Goal: Communication & Community: Connect with others

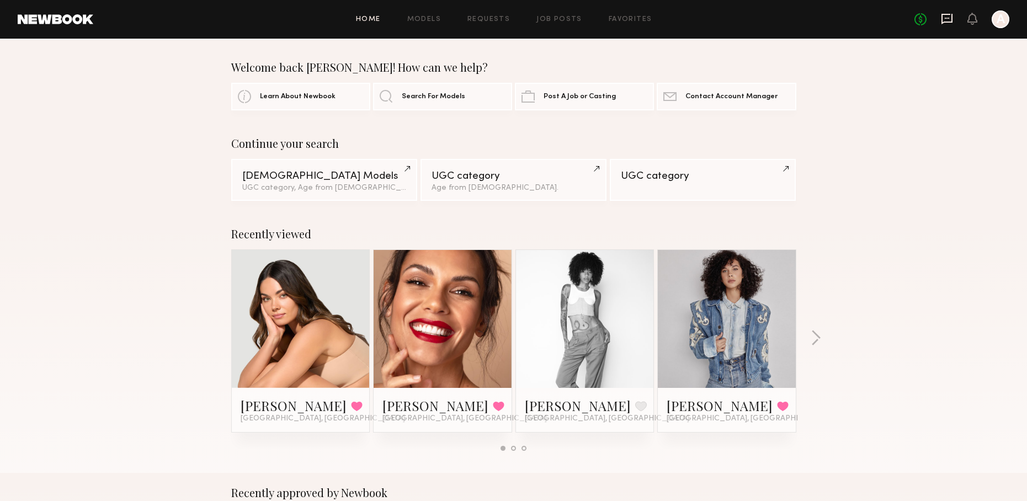
click at [946, 23] on icon at bounding box center [947, 19] width 12 height 12
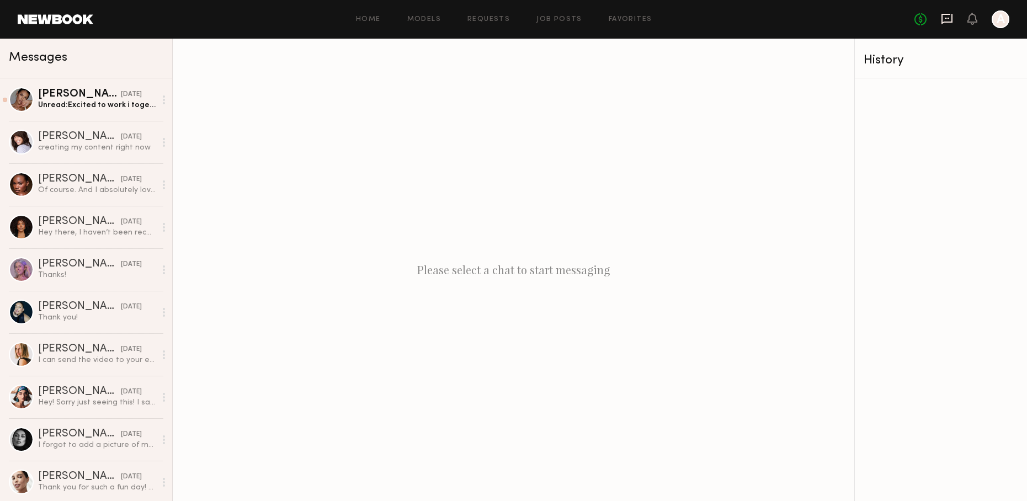
click at [950, 20] on icon at bounding box center [947, 19] width 12 height 12
click at [100, 109] on div "Unread: Excited to work i together as well!" at bounding box center [97, 105] width 118 height 10
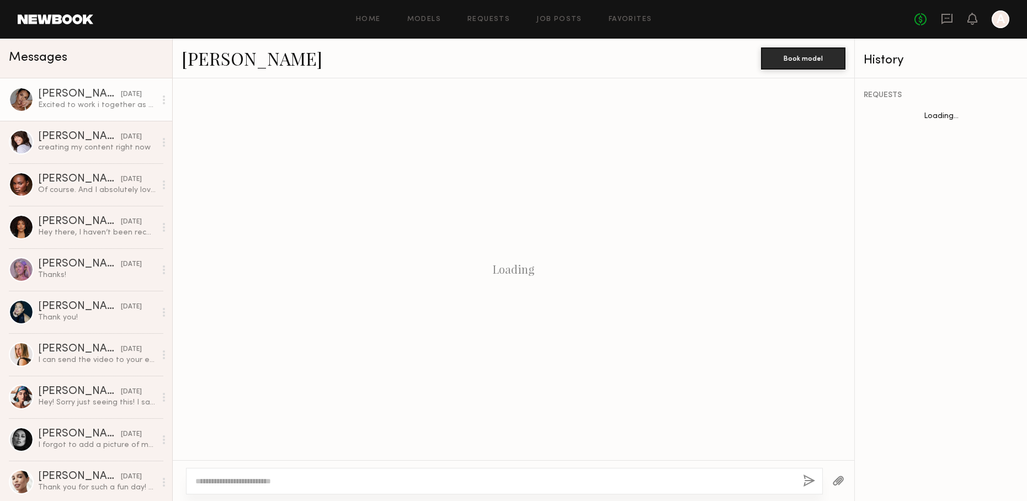
scroll to position [669, 0]
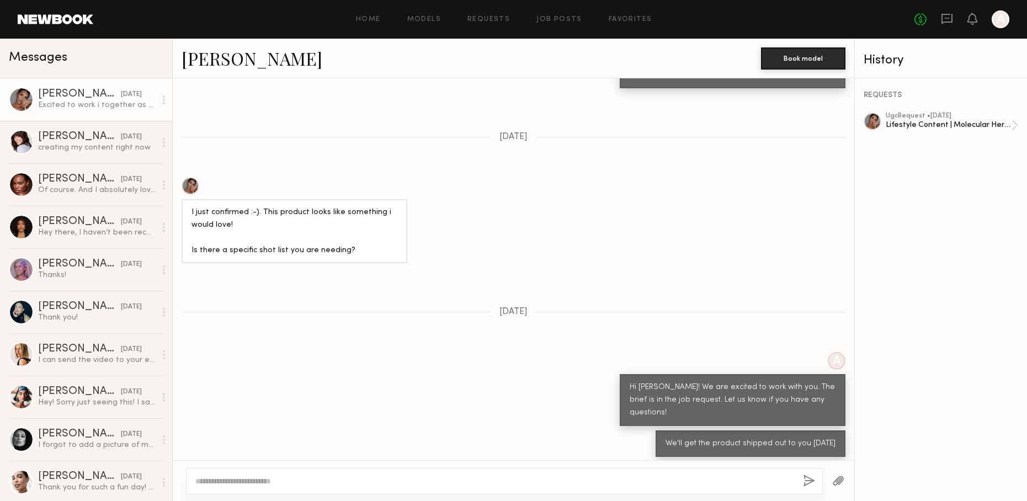
click at [410, 487] on div at bounding box center [504, 481] width 637 height 27
